Goal: Task Accomplishment & Management: Manage account settings

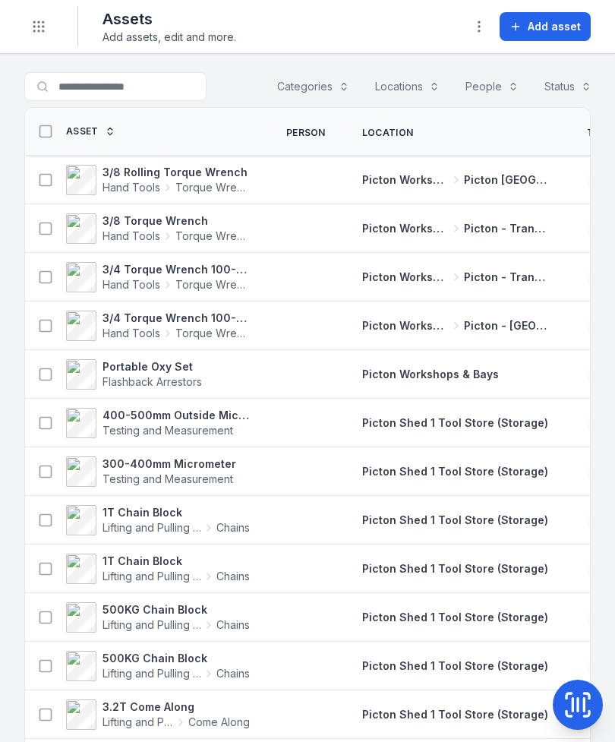
click at [41, 37] on button "Toggle Navigation" at bounding box center [38, 26] width 29 height 29
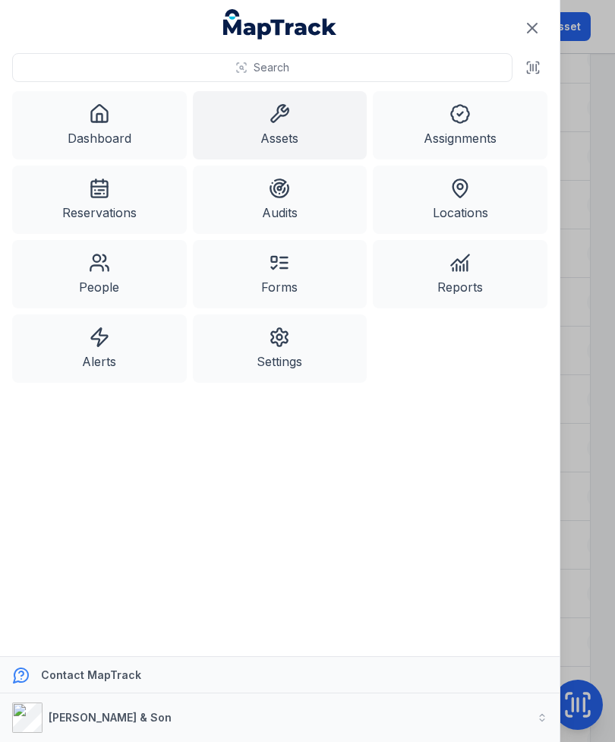
click at [441, 125] on link "Assignments" at bounding box center [460, 125] width 175 height 68
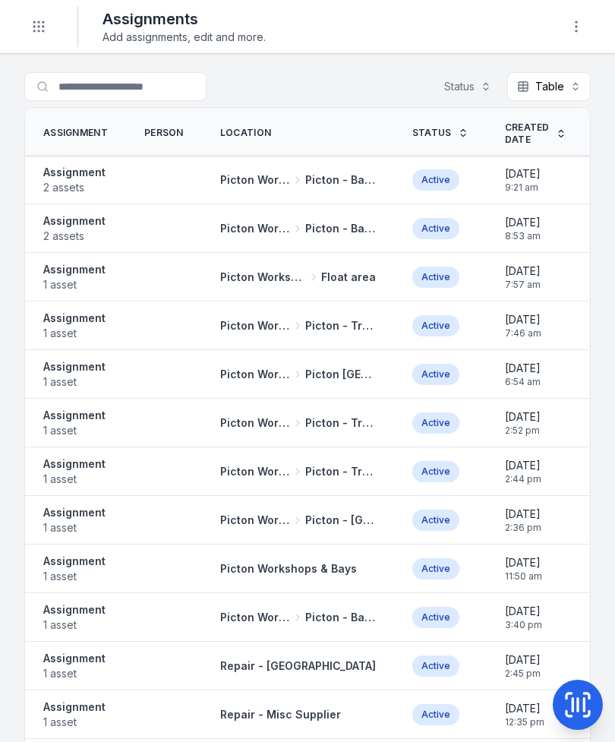
click at [126, 232] on div at bounding box center [164, 229] width 76 height 12
click at [86, 229] on span "2 assets" at bounding box center [74, 236] width 62 height 15
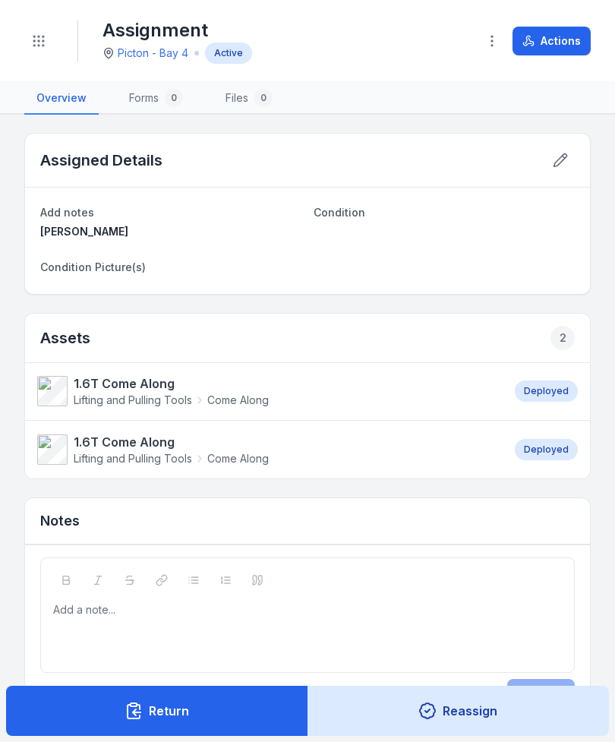
click at [547, 39] on button "Actions" at bounding box center [552, 41] width 78 height 29
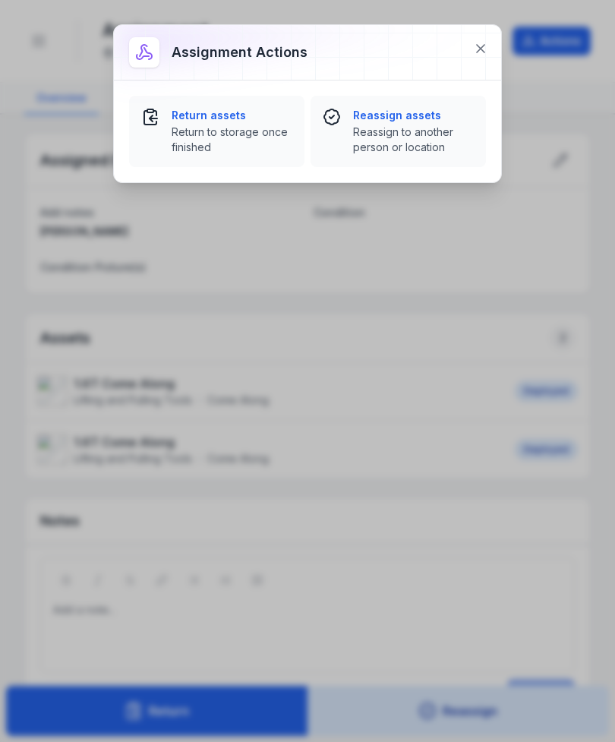
click at [246, 112] on strong "Return assets" at bounding box center [232, 115] width 121 height 15
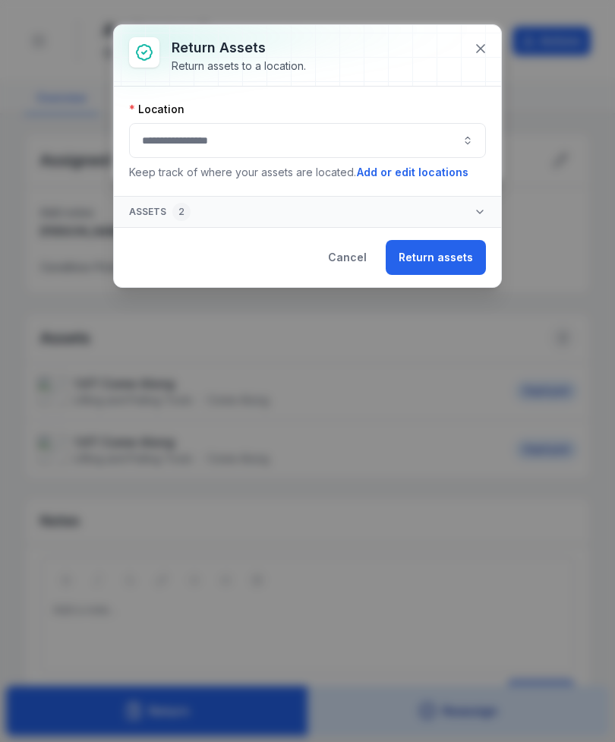
click at [218, 147] on button "button" at bounding box center [307, 140] width 357 height 35
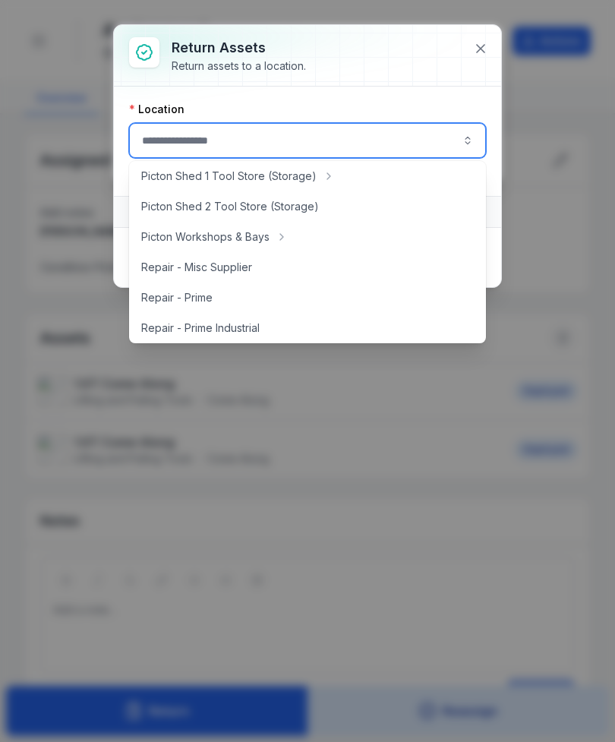
scroll to position [269, 0]
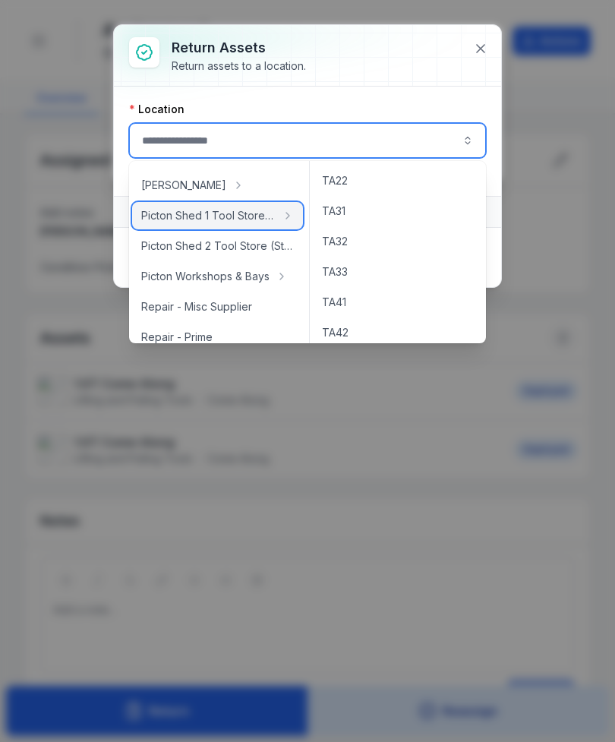
click at [252, 211] on span "Picton Shed 1 Tool Store (Storage)" at bounding box center [208, 215] width 134 height 15
type input "**********"
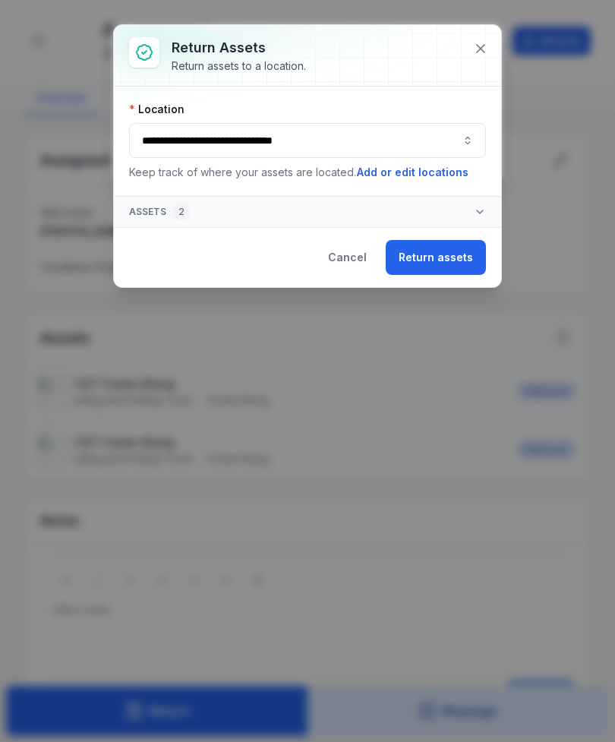
click at [437, 272] on button "Return assets" at bounding box center [436, 257] width 100 height 35
